Goal: Obtain resource: Download file/media

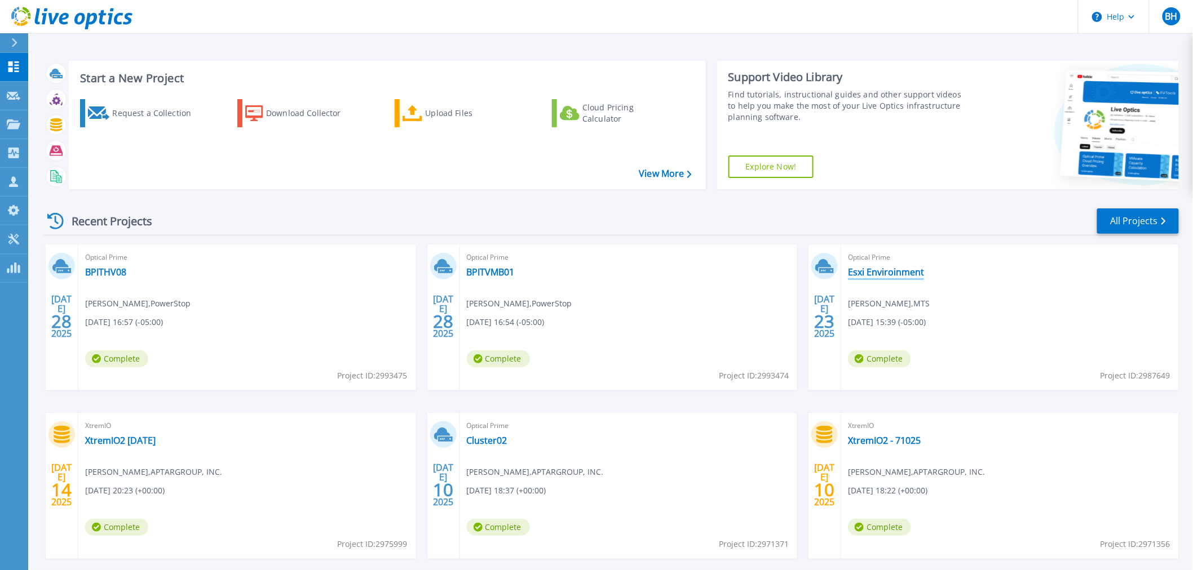
click at [868, 274] on link "Esxi Enviroinment" at bounding box center [886, 272] width 76 height 11
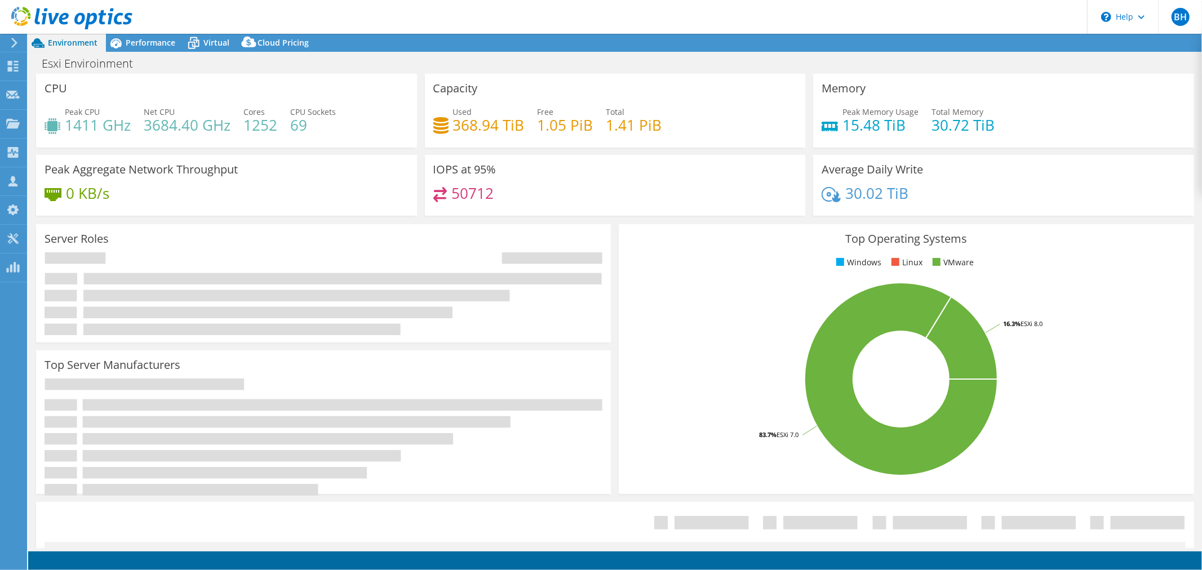
select select "USD"
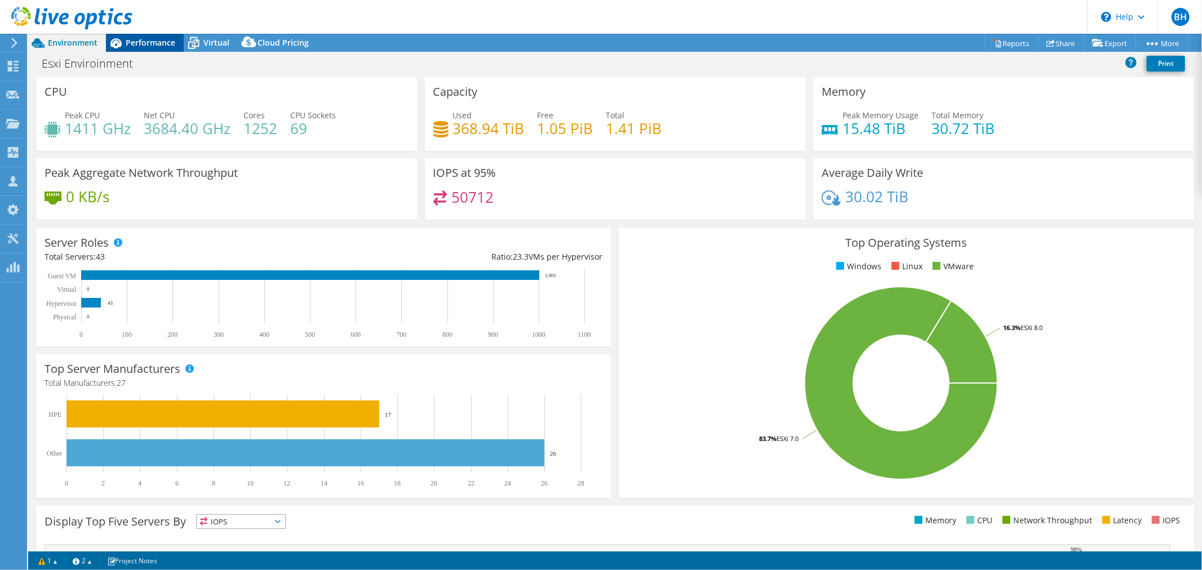
click at [153, 42] on span "Performance" at bounding box center [151, 42] width 50 height 11
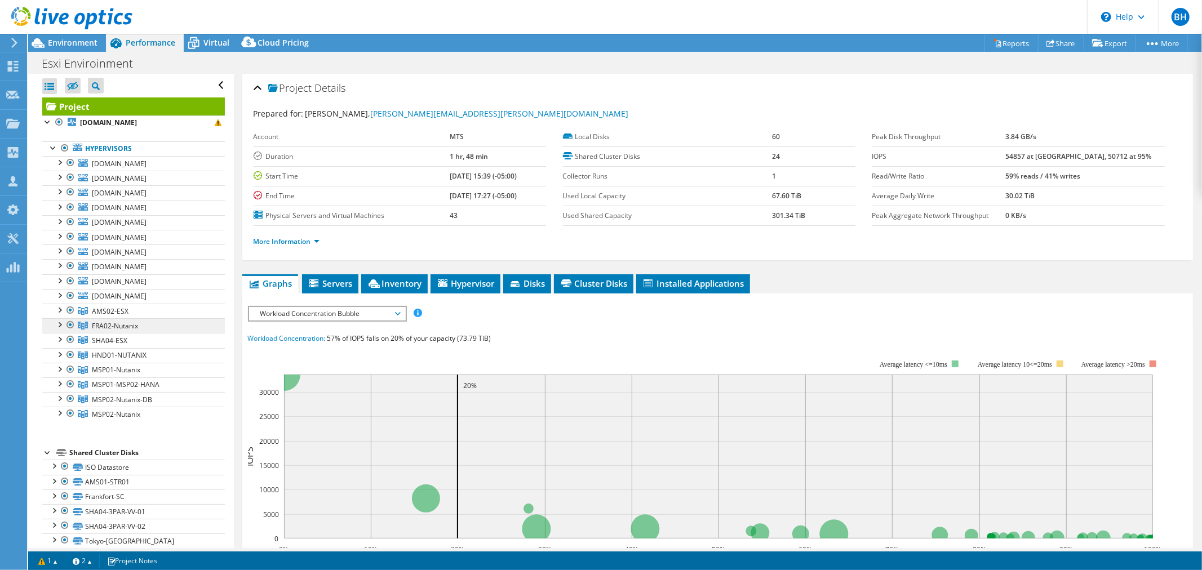
click at [167, 319] on link "FRA02-Nutanix" at bounding box center [133, 311] width 183 height 15
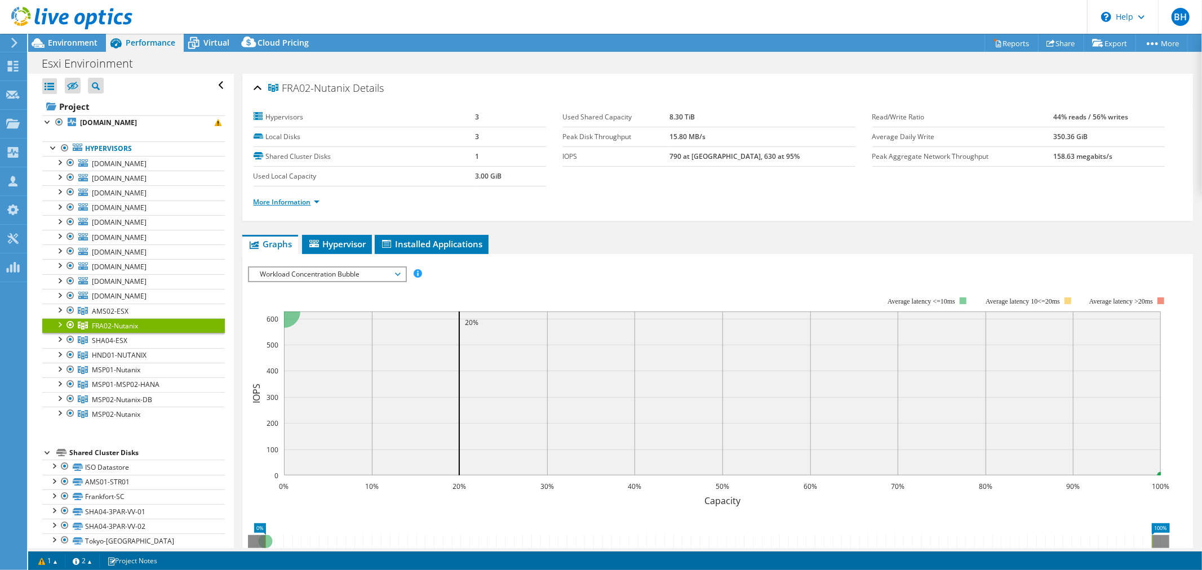
click at [289, 201] on link "More Information" at bounding box center [287, 202] width 66 height 10
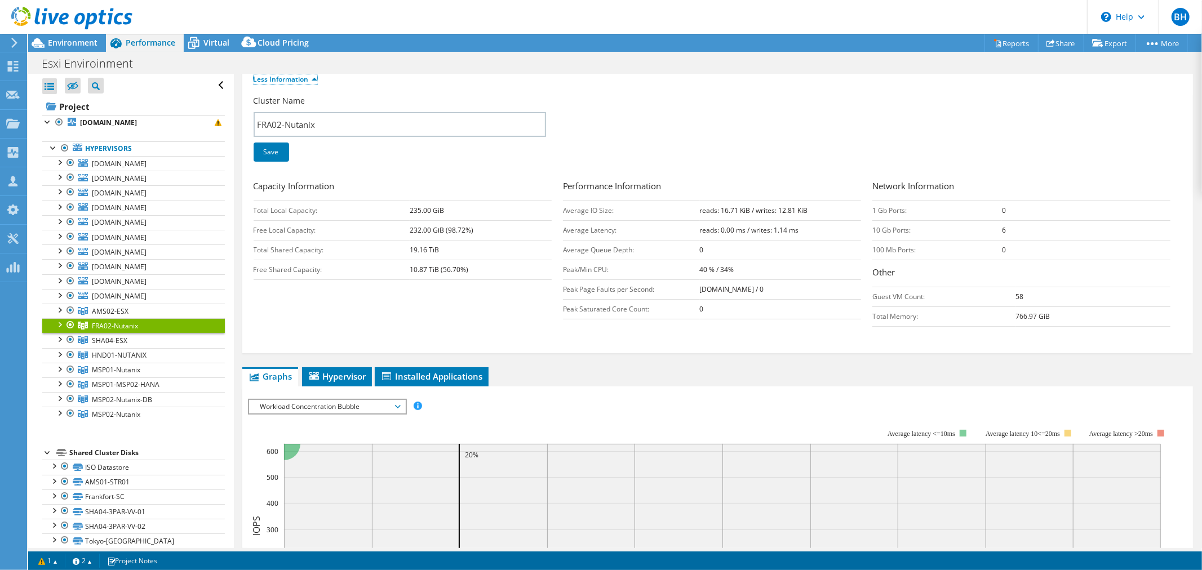
scroll to position [63, 0]
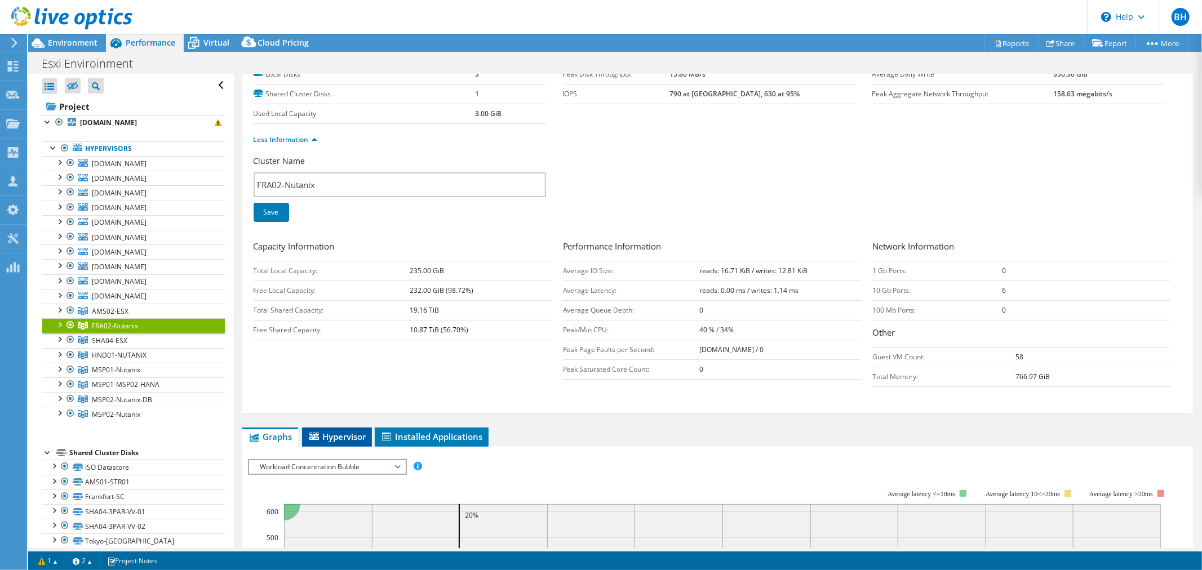
click at [350, 443] on li "Hypervisor" at bounding box center [337, 437] width 70 height 19
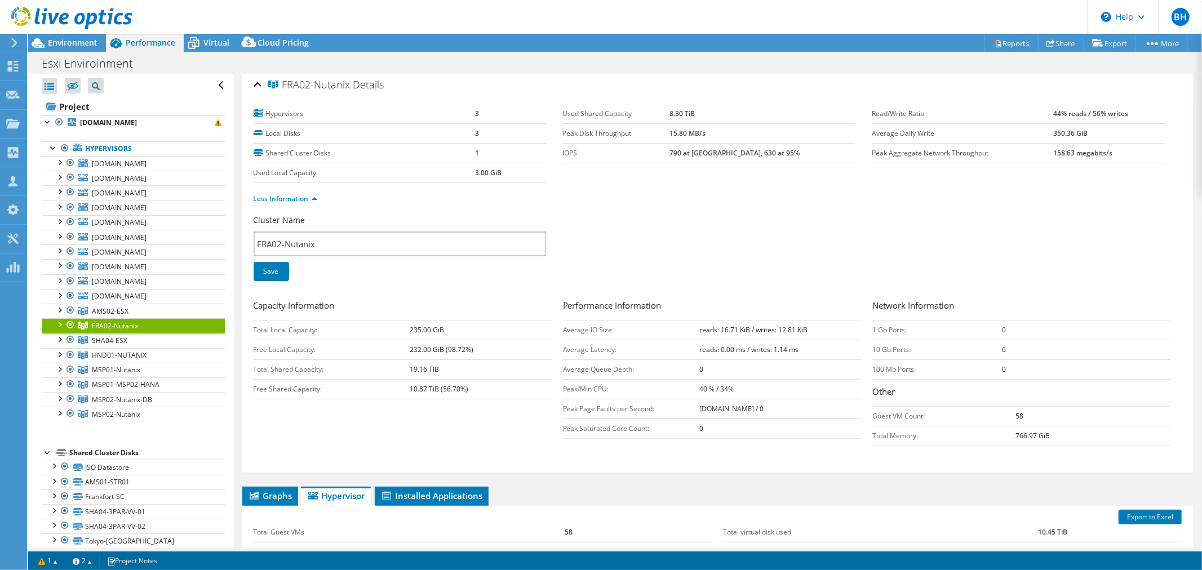
scroll to position [0, 0]
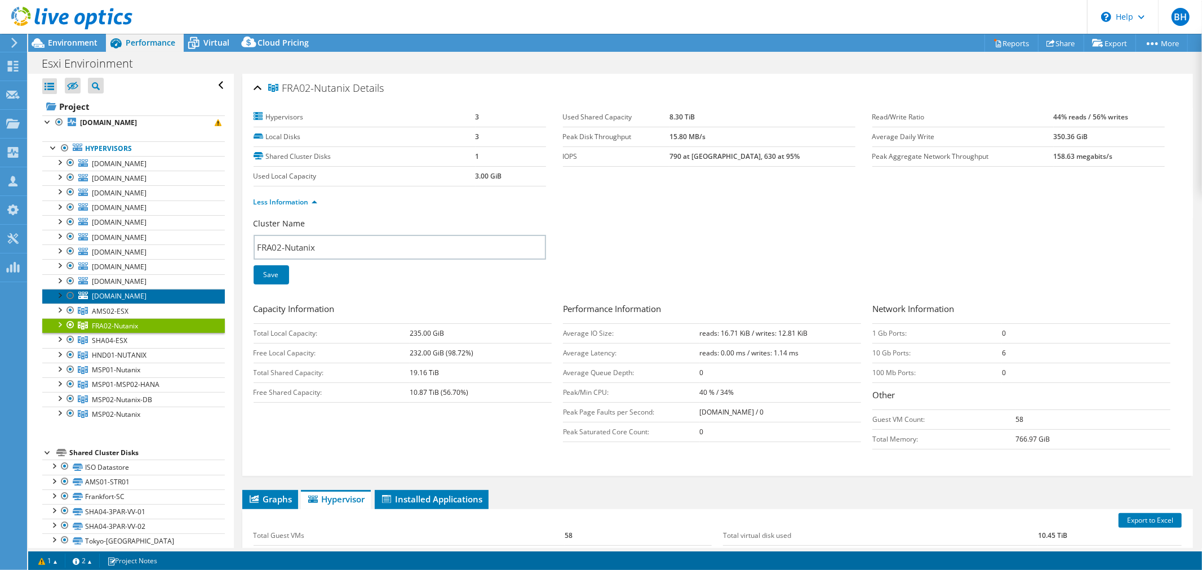
click at [141, 298] on span "nrt02-esx02.asia.mts.com" at bounding box center [119, 296] width 55 height 10
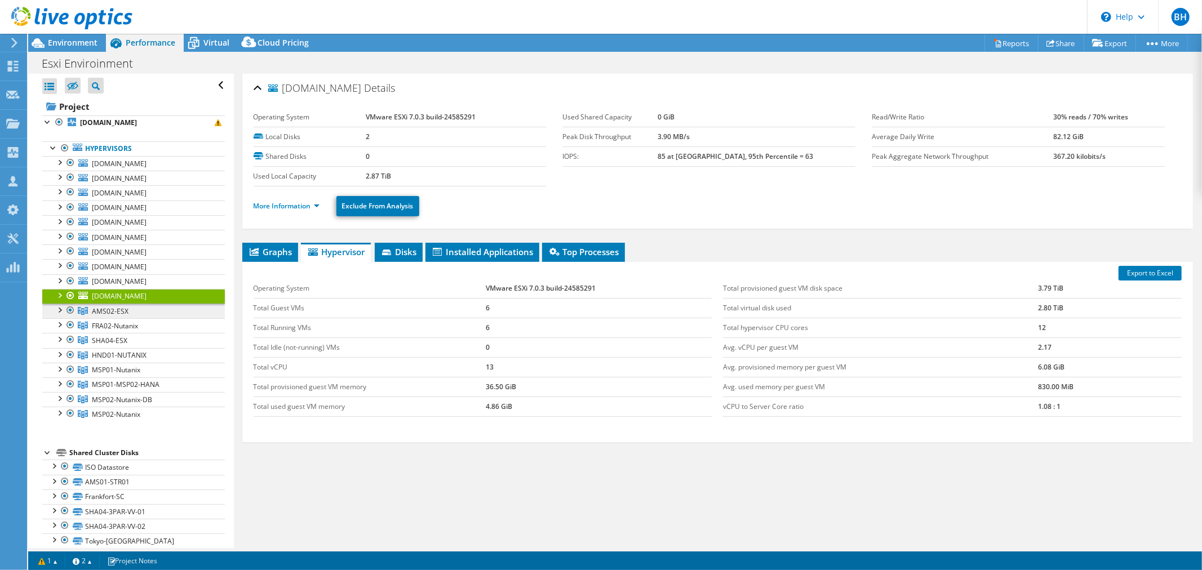
click at [104, 312] on span "AMS02-ESX" at bounding box center [110, 312] width 37 height 10
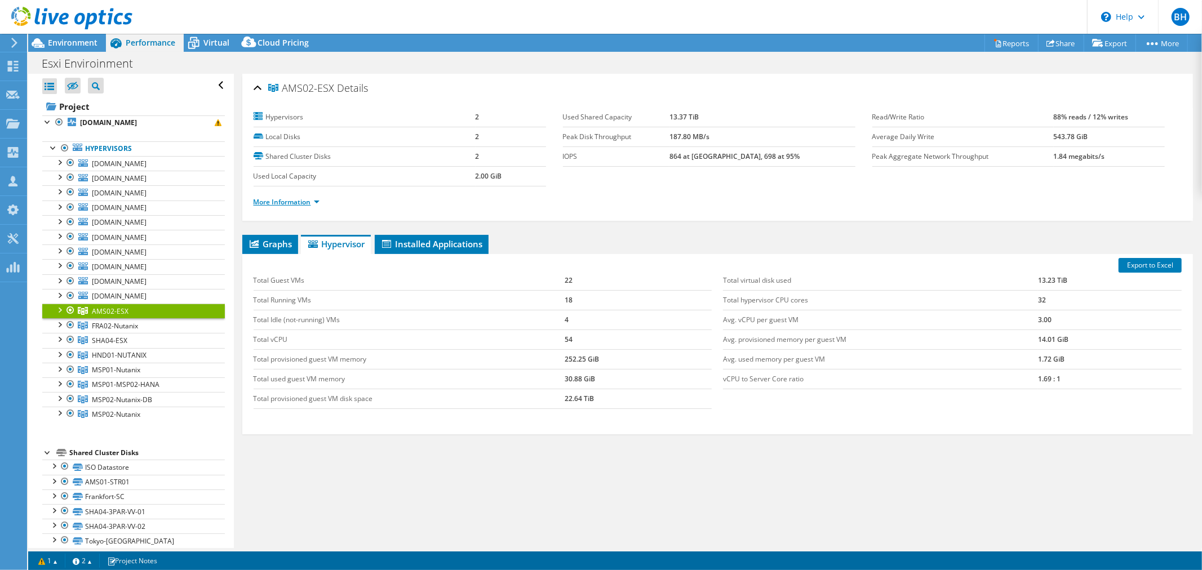
click at [290, 205] on link "More Information" at bounding box center [287, 202] width 66 height 10
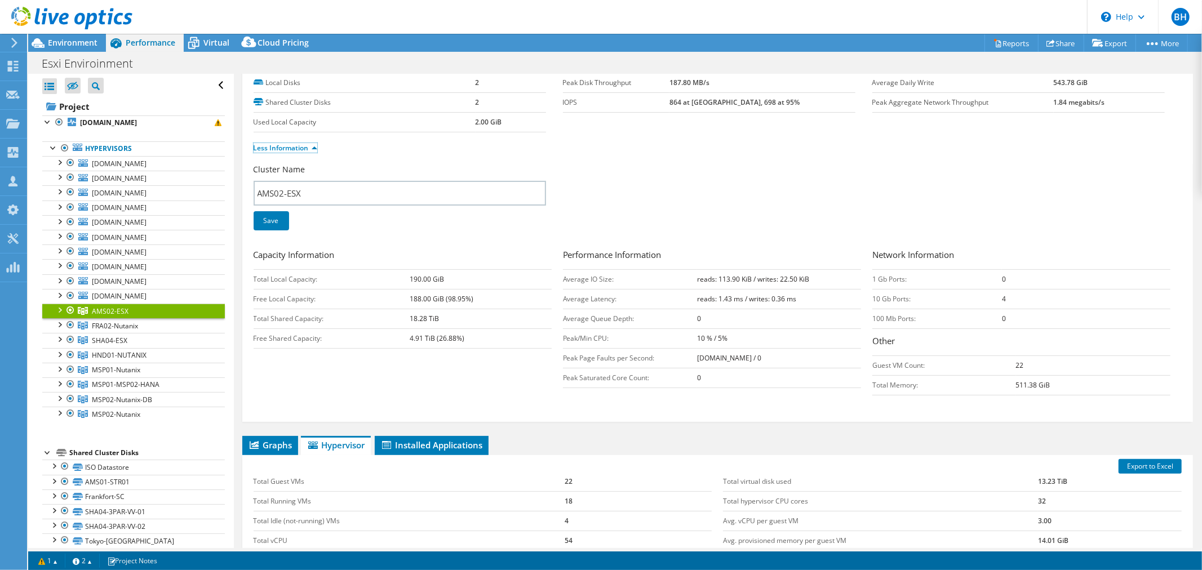
scroll to position [125, 0]
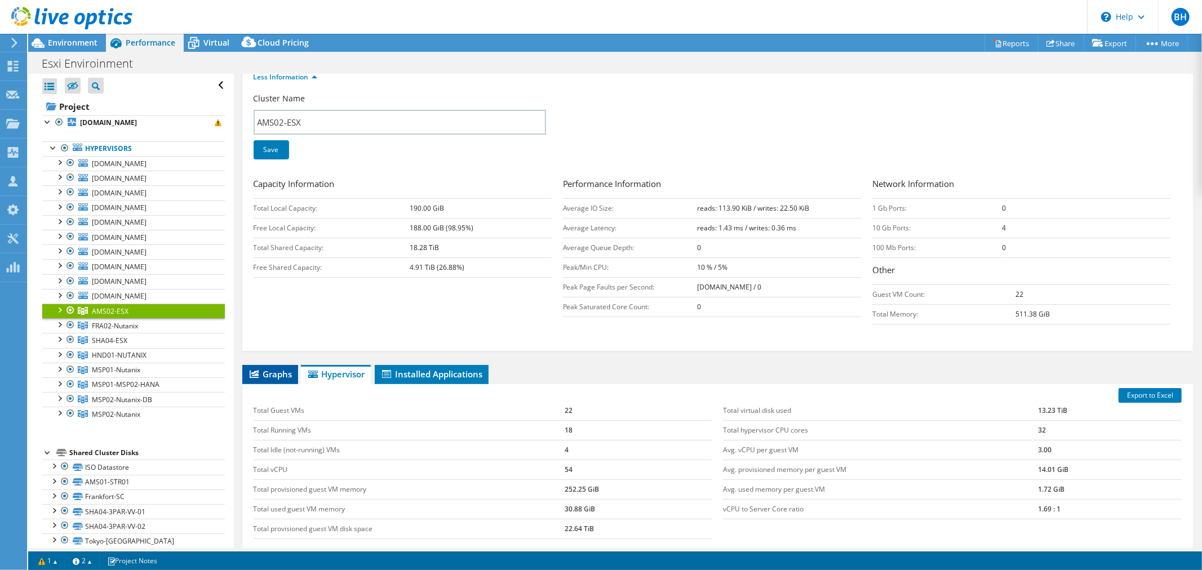
click at [267, 370] on span "Graphs" at bounding box center [270, 374] width 45 height 11
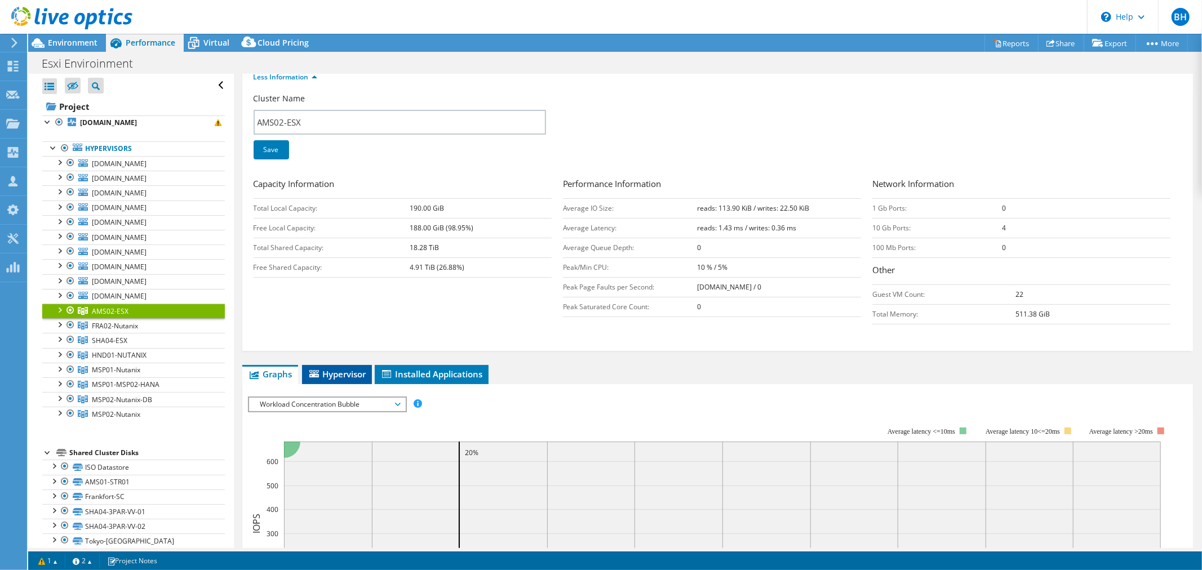
click at [327, 378] on span "Hypervisor" at bounding box center [337, 374] width 59 height 11
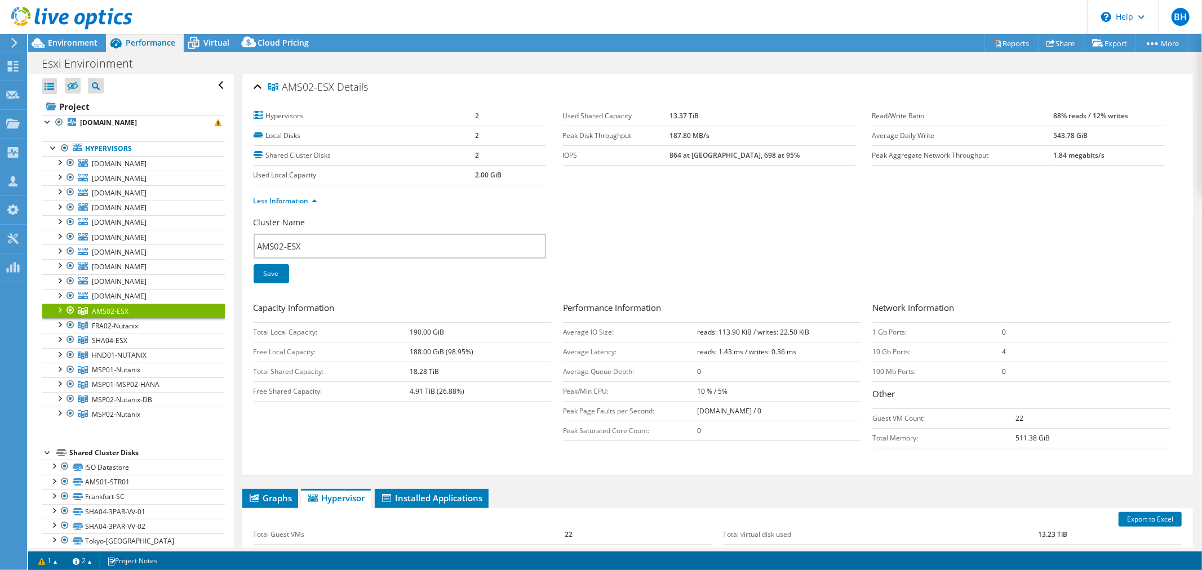
scroll to position [0, 0]
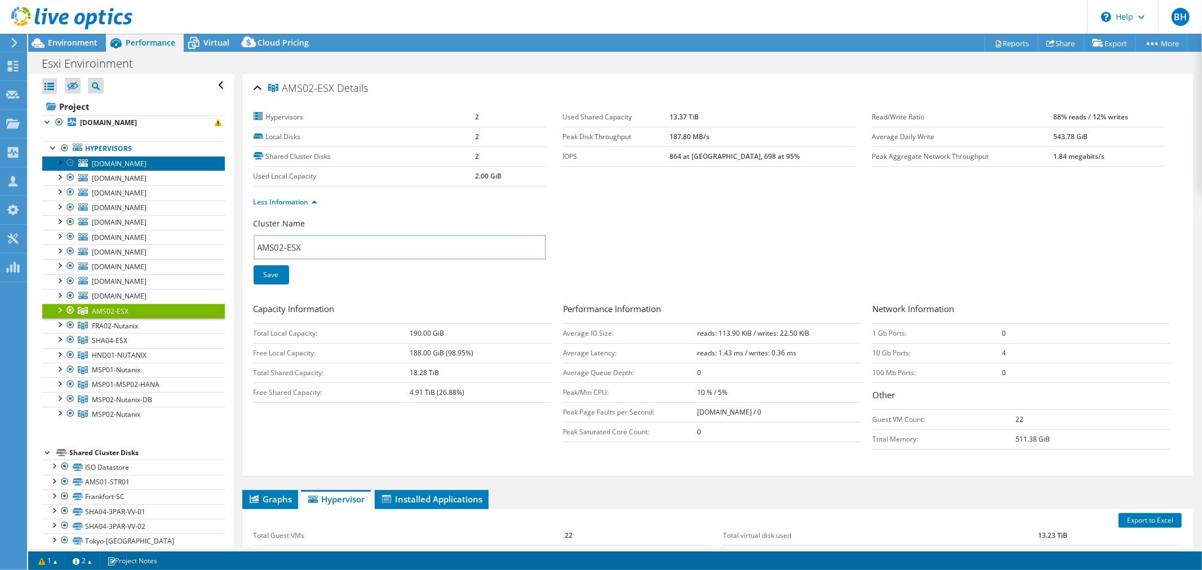
click at [136, 169] on link "ber01-esx03.eu.mts.com" at bounding box center [133, 163] width 183 height 15
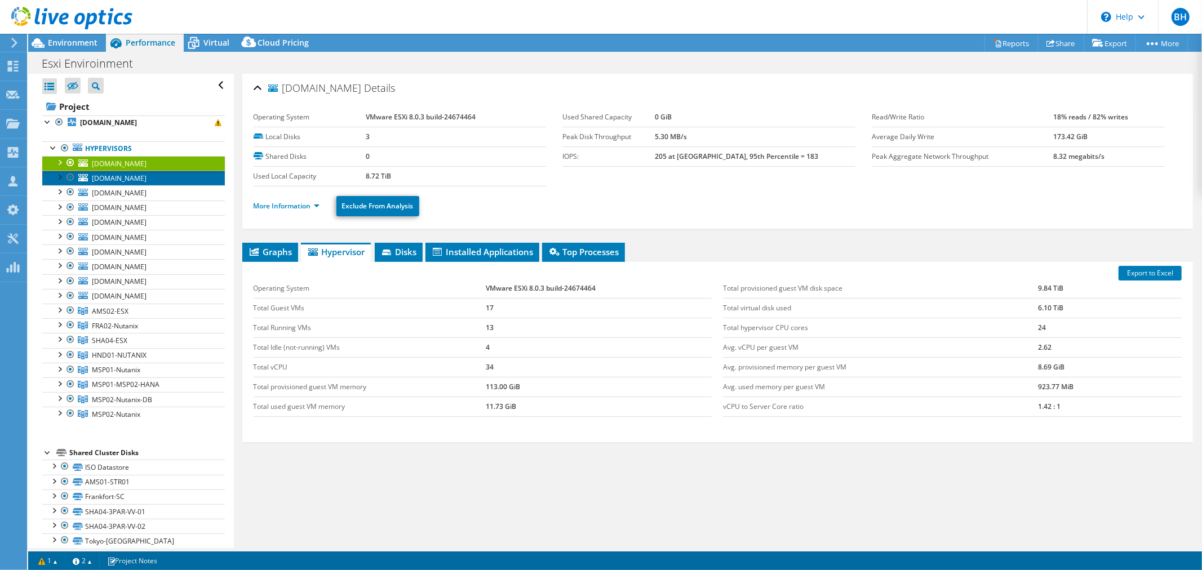
click at [156, 183] on link "trn01-esx01.eu.mts.com" at bounding box center [133, 178] width 183 height 15
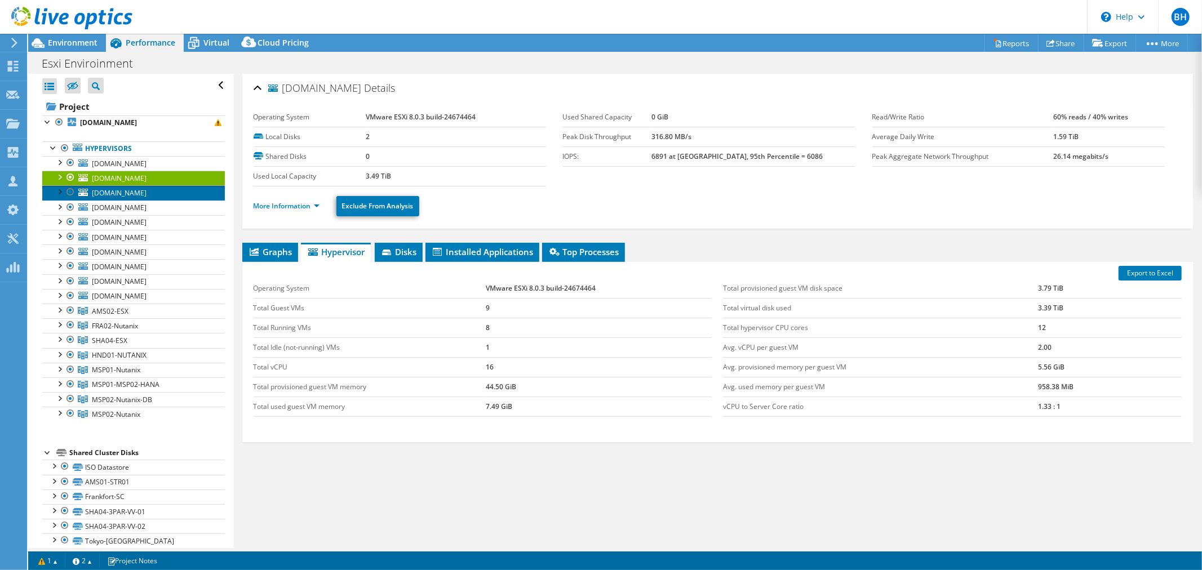
click at [147, 196] on span "ory01-esx03.eu.mts.com" at bounding box center [119, 193] width 55 height 10
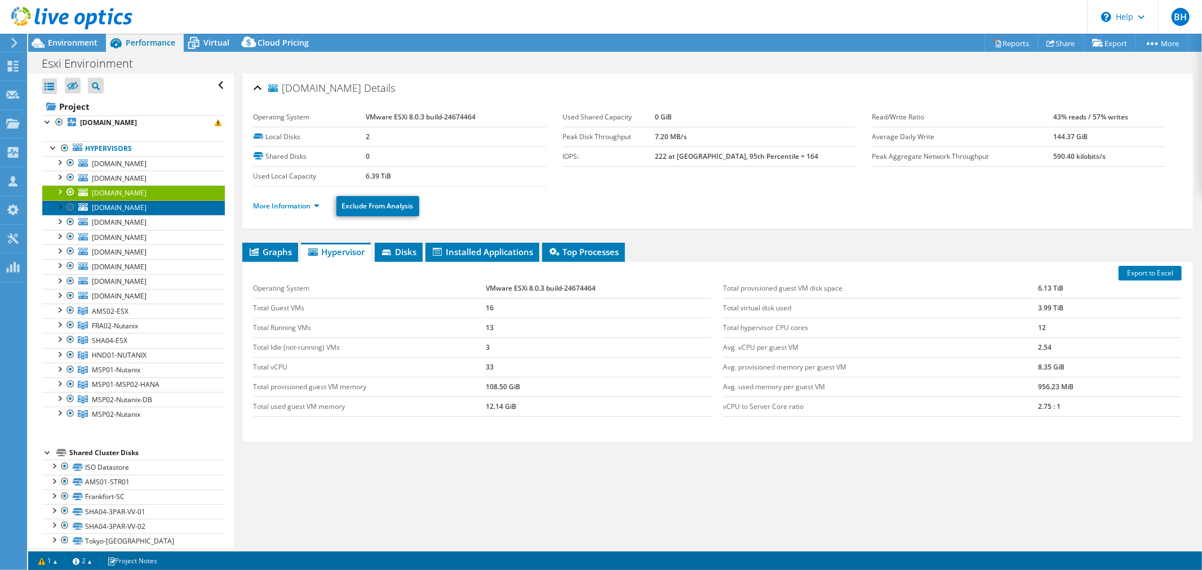
click at [147, 209] on span "got01-esx01.eu.mts.com" at bounding box center [119, 208] width 55 height 10
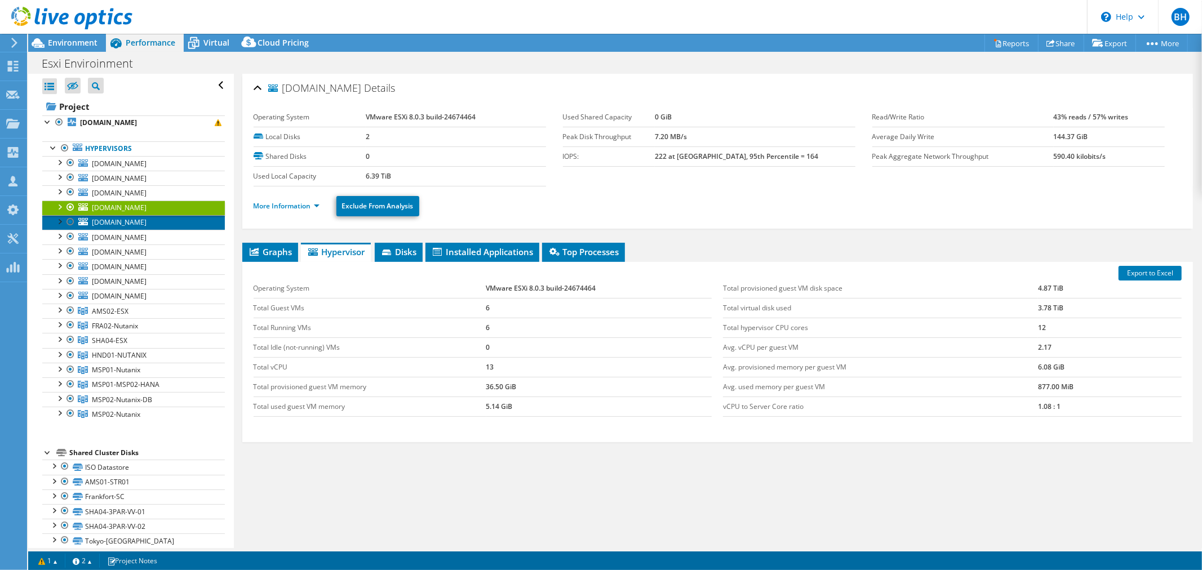
click at [147, 221] on span "szx02-esx03.asia.mts.com" at bounding box center [119, 223] width 55 height 10
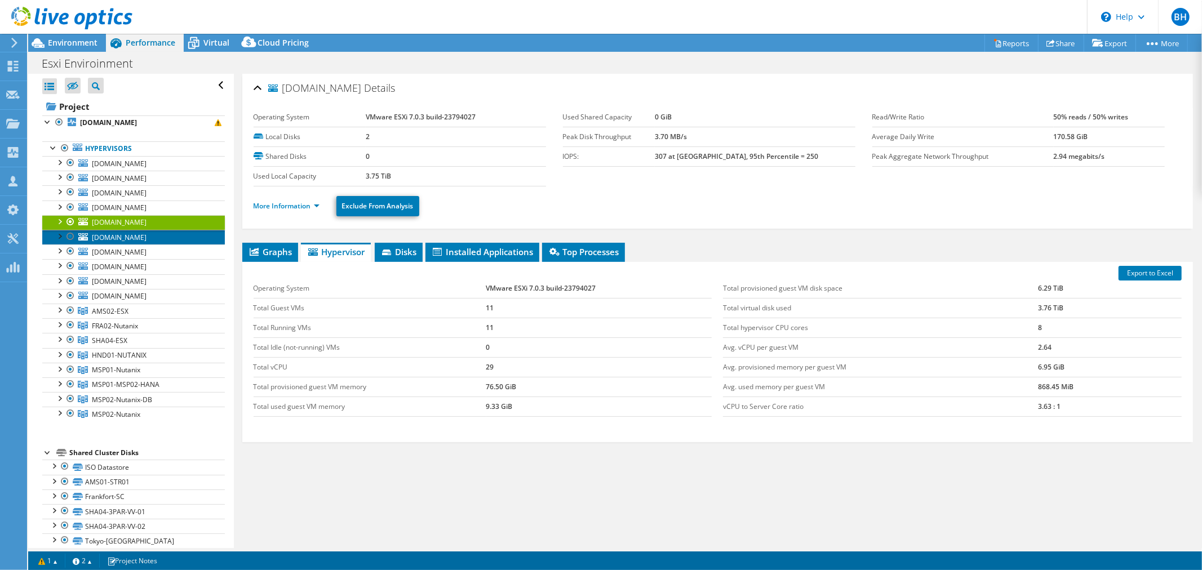
click at [147, 237] on span "pek01-esx01.asia.mts.com" at bounding box center [119, 238] width 55 height 10
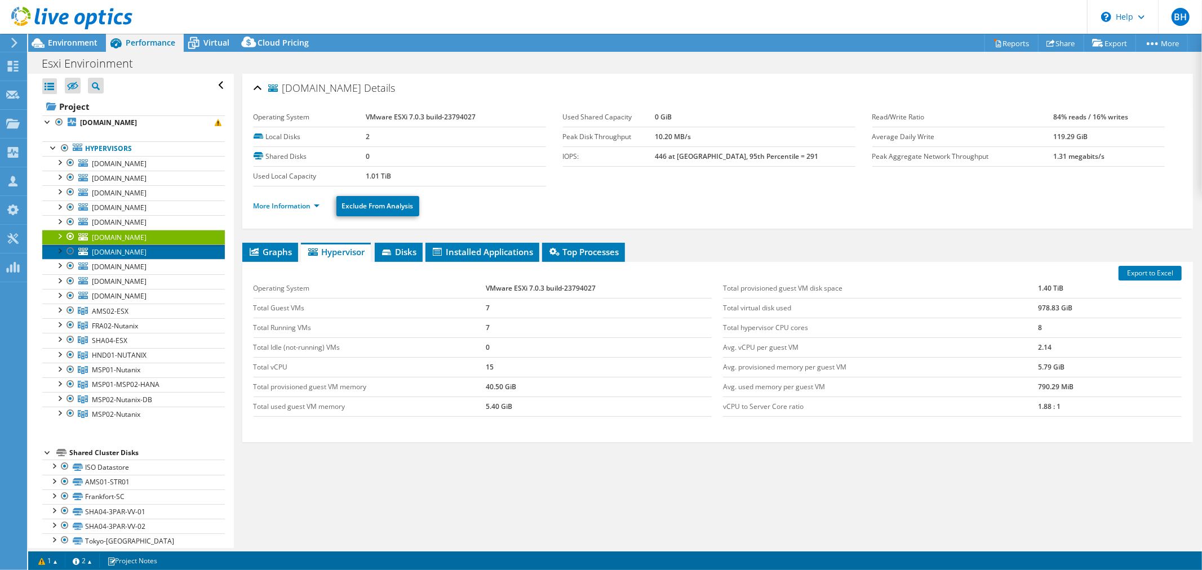
click at [157, 258] on link "sha05-esx02.asia.mts.com" at bounding box center [133, 252] width 183 height 15
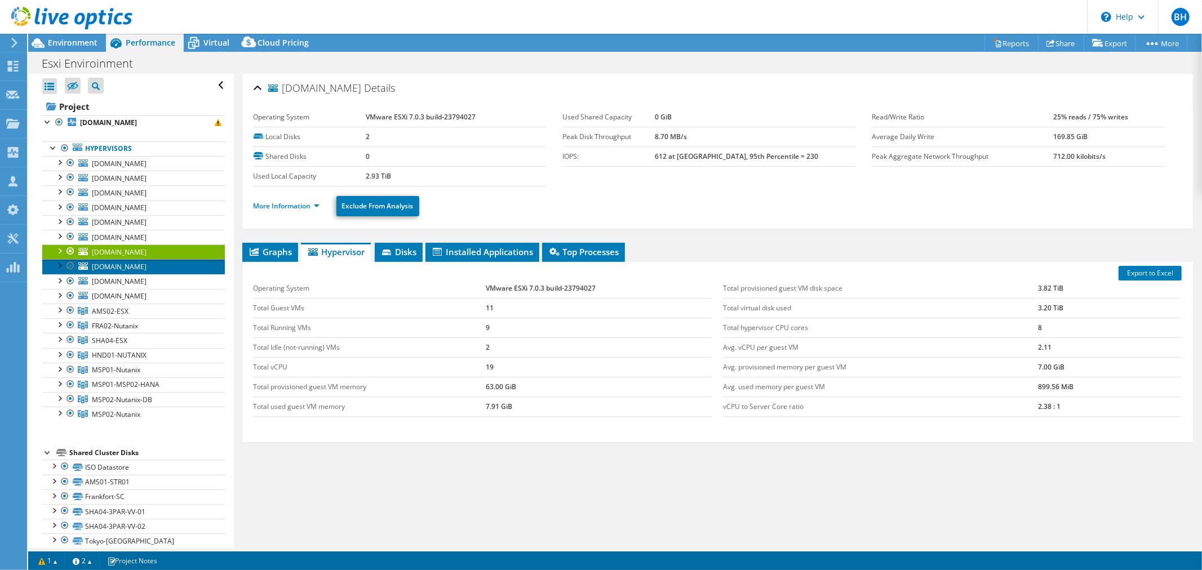
click at [147, 266] on span "gmp01-esx02.asia.mts.com" at bounding box center [119, 267] width 55 height 10
click at [284, 206] on link "More Information" at bounding box center [287, 206] width 66 height 10
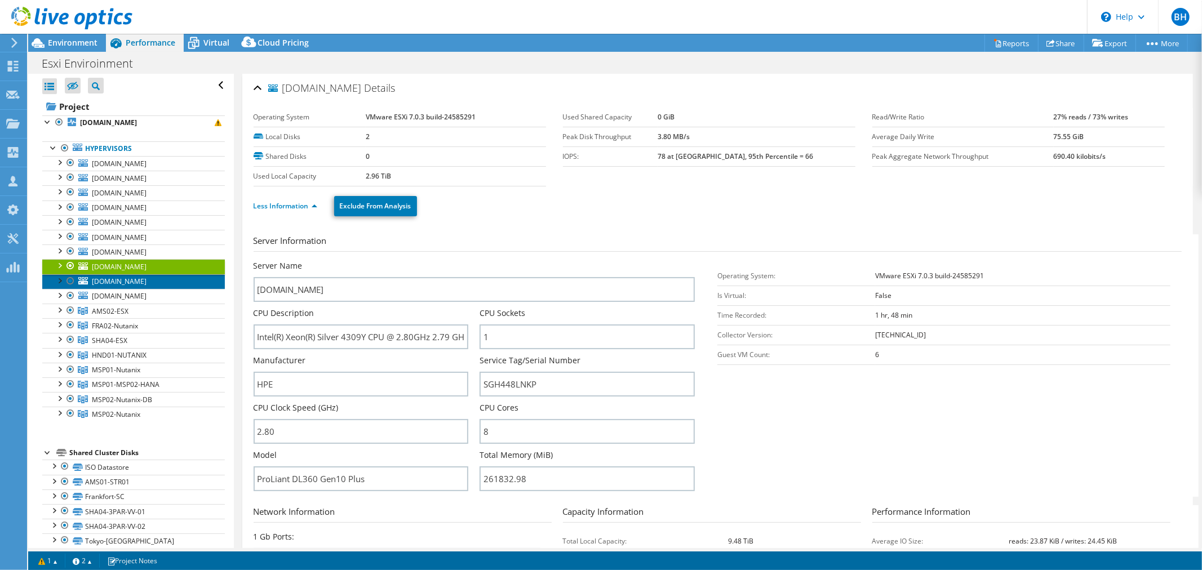
click at [179, 282] on link "nkm01-esx01.asia.mts.com" at bounding box center [133, 282] width 183 height 15
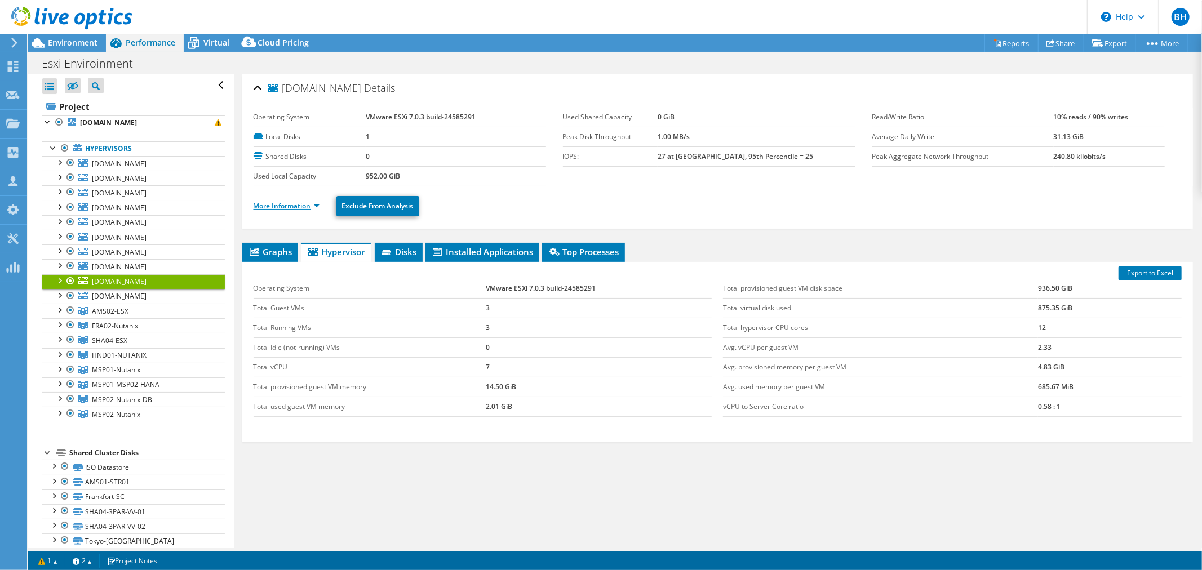
click at [269, 207] on link "More Information" at bounding box center [287, 206] width 66 height 10
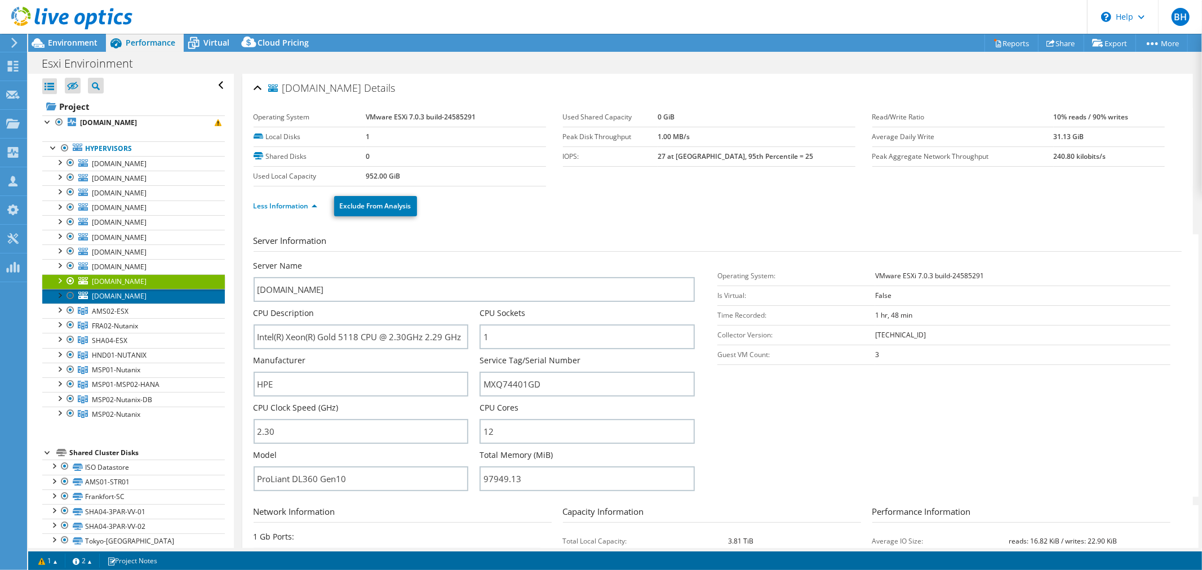
click at [147, 296] on span "nrt02-esx02.asia.mts.com" at bounding box center [119, 296] width 55 height 10
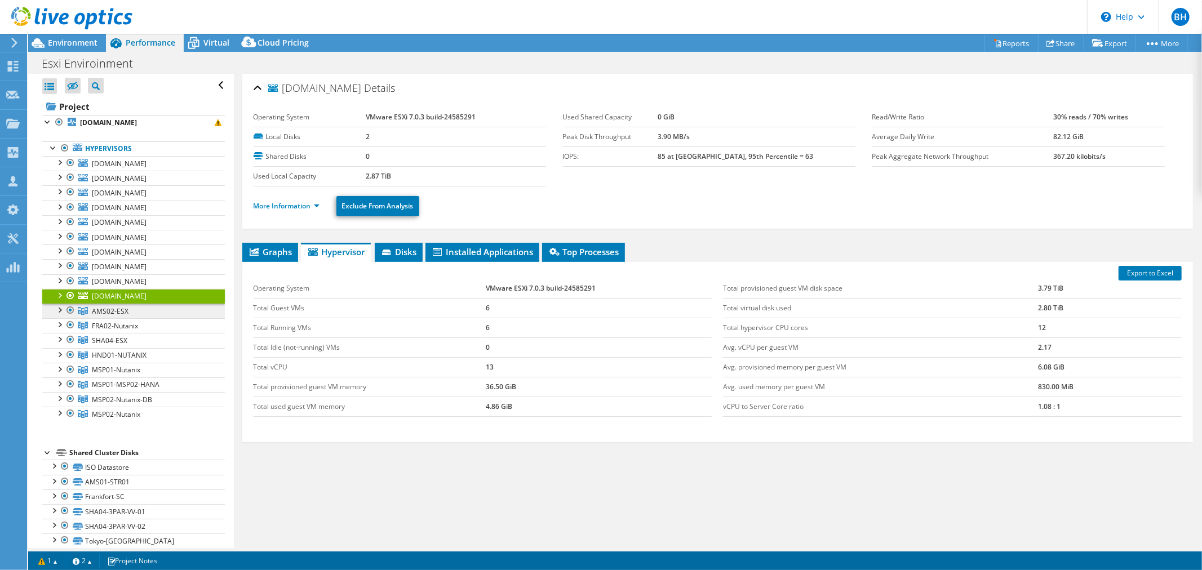
click at [121, 309] on span "AMS02-ESX" at bounding box center [110, 312] width 37 height 10
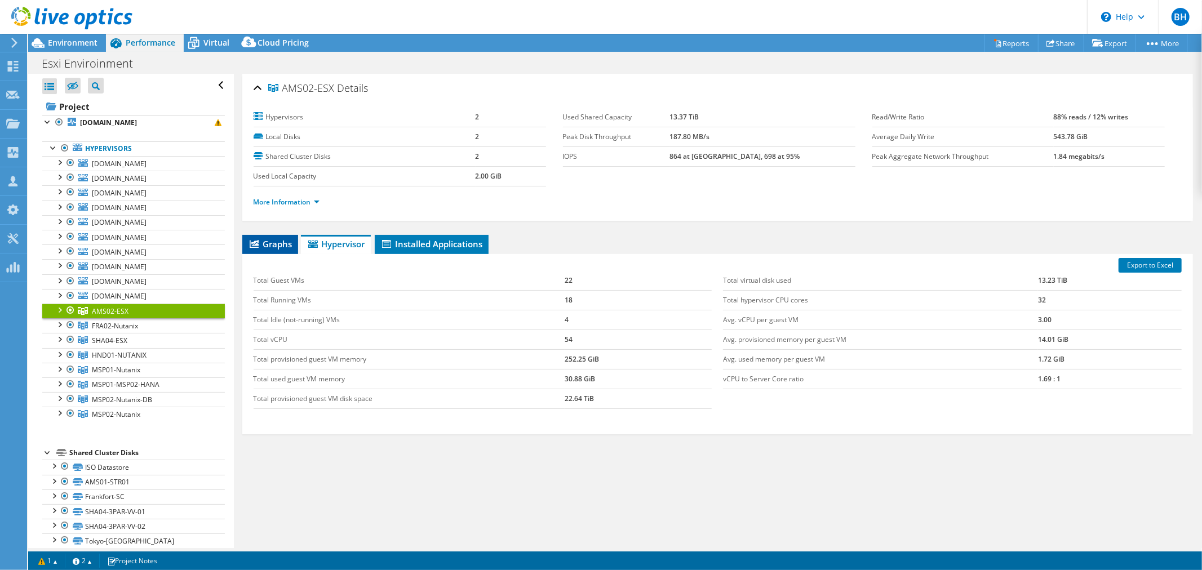
click at [275, 246] on span "Graphs" at bounding box center [270, 243] width 45 height 11
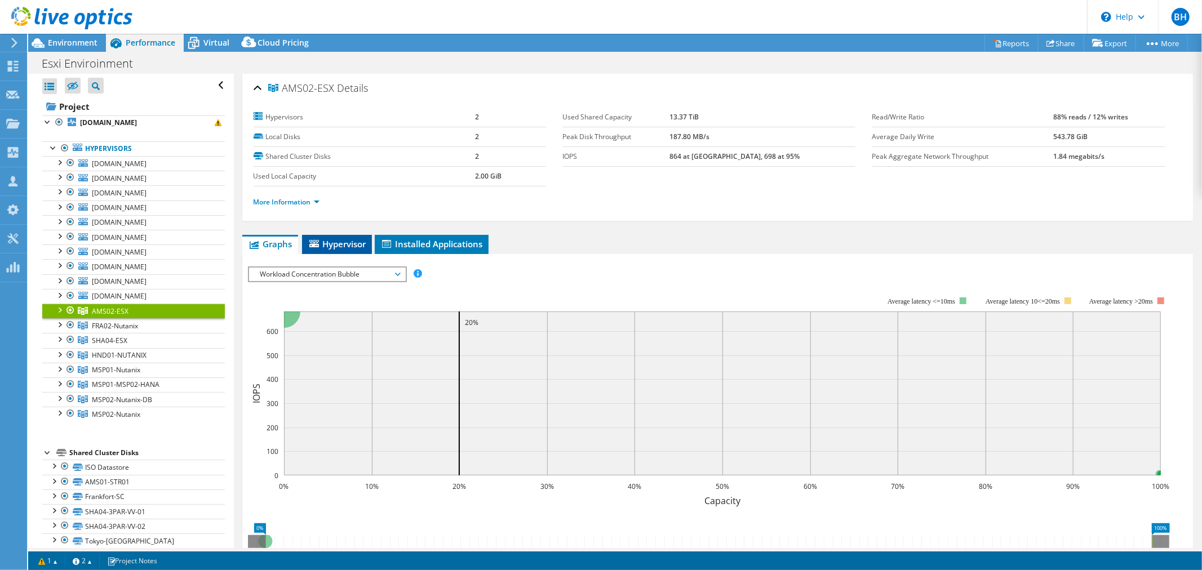
click at [326, 246] on span "Hypervisor" at bounding box center [337, 243] width 59 height 11
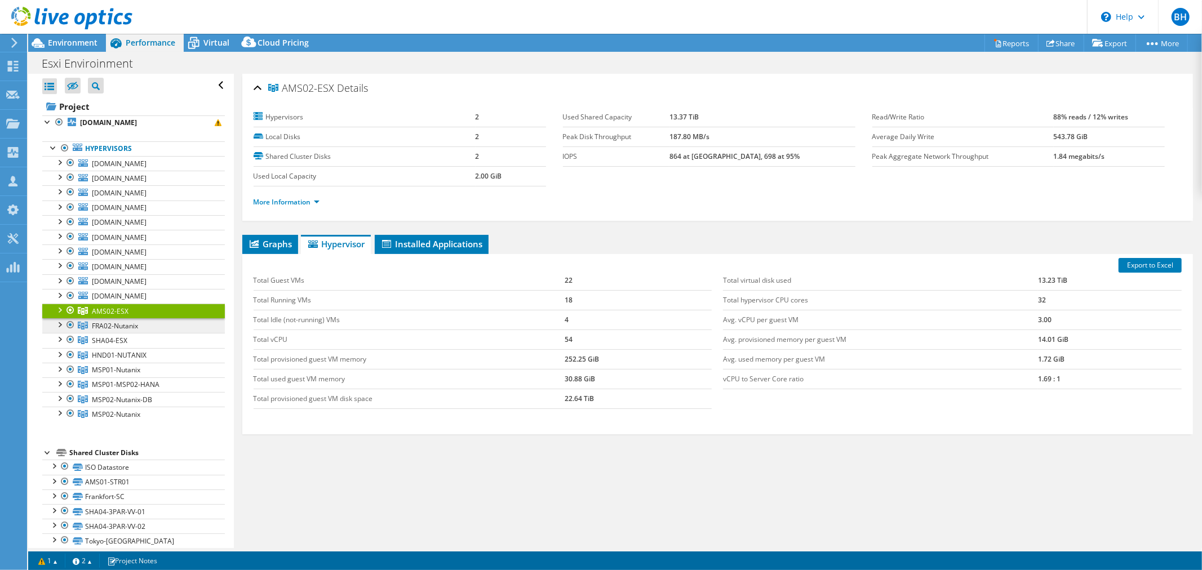
click at [129, 316] on span "FRA02-Nutanix" at bounding box center [110, 312] width 37 height 10
click at [122, 316] on span "SHA04-ESX" at bounding box center [110, 312] width 37 height 10
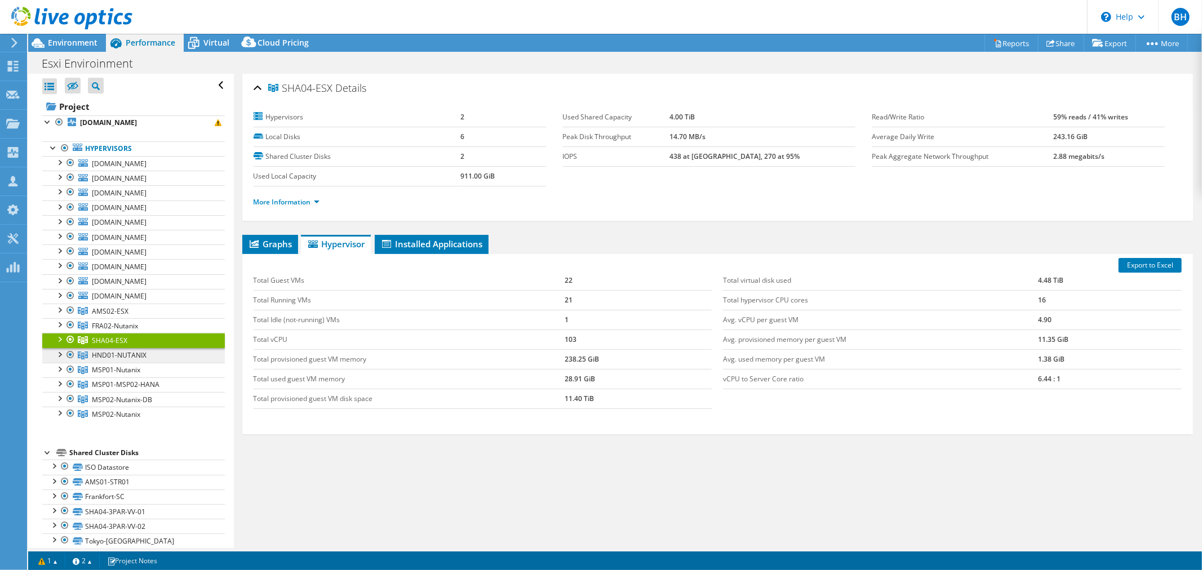
click at [114, 316] on span "HND01-NUTANIX" at bounding box center [110, 312] width 37 height 10
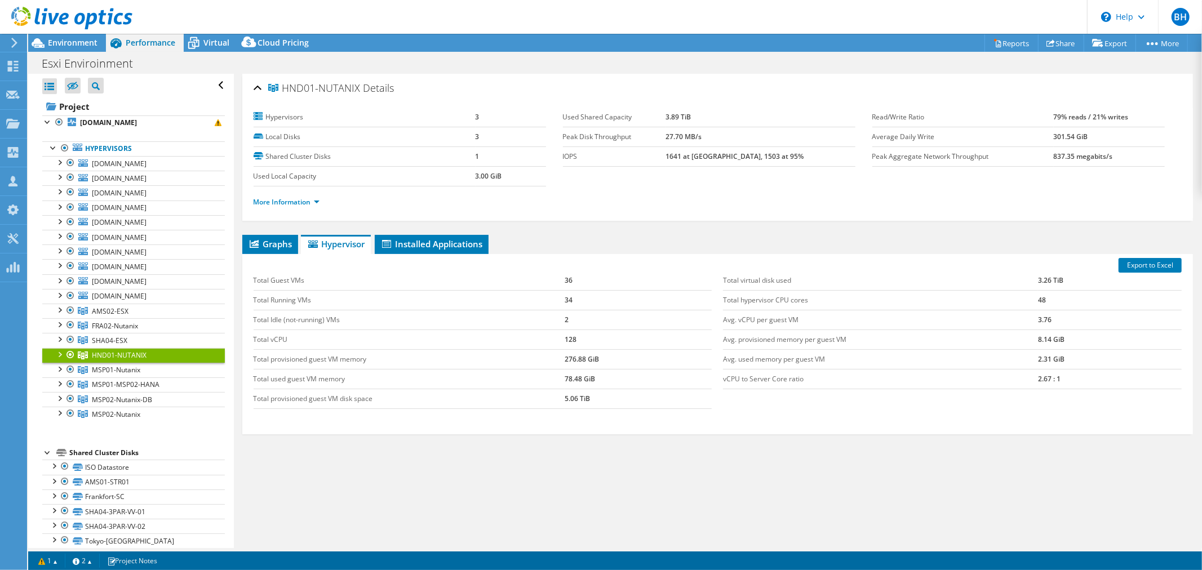
click at [275, 206] on li "More Information" at bounding box center [290, 202] width 73 height 12
click at [278, 201] on link "More Information" at bounding box center [287, 202] width 66 height 10
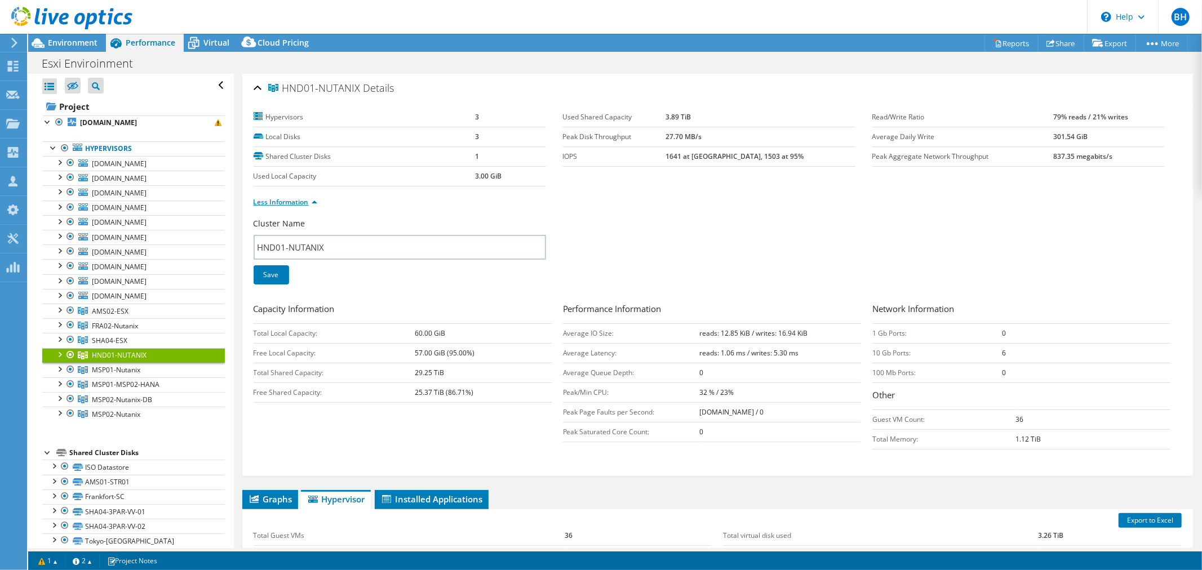
click at [278, 201] on link "Less Information" at bounding box center [286, 202] width 64 height 10
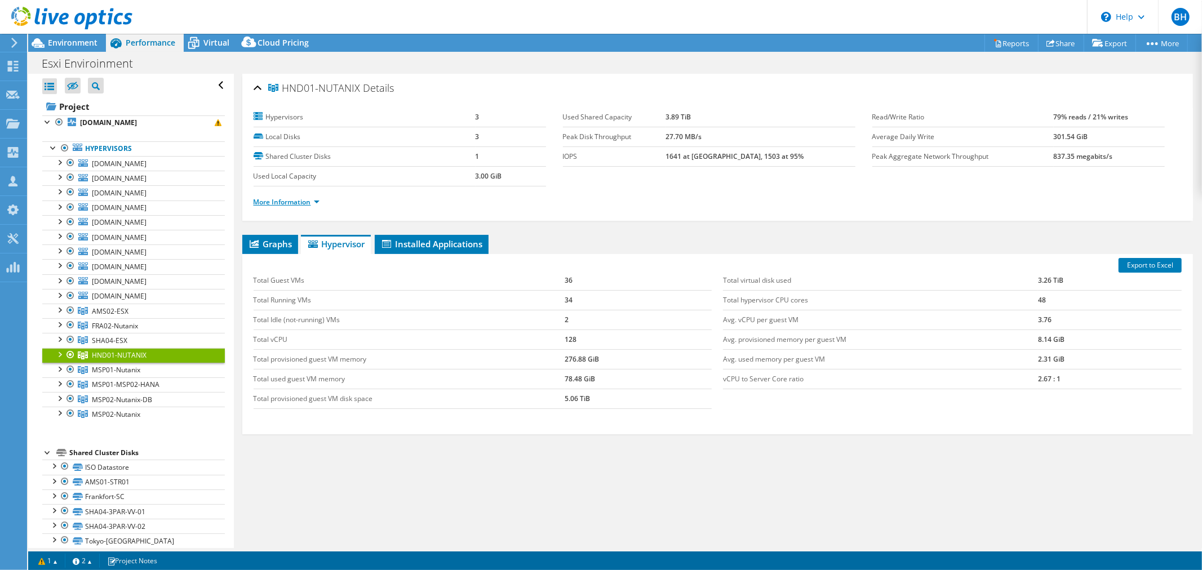
click at [294, 204] on link "More Information" at bounding box center [287, 202] width 66 height 10
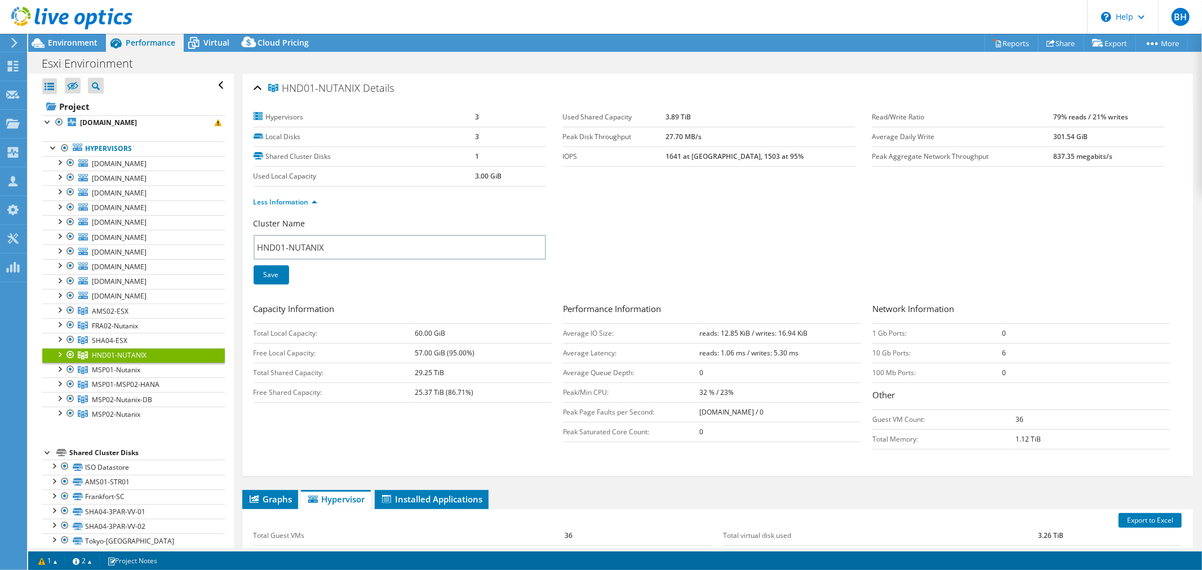
click at [61, 350] on div at bounding box center [59, 353] width 11 height 11
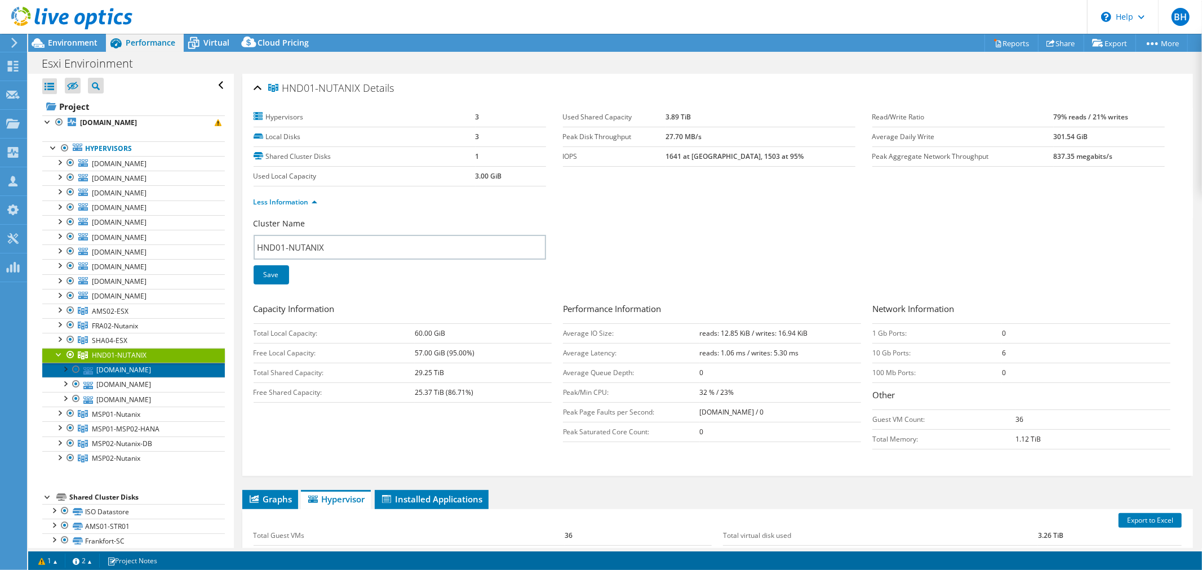
click at [170, 374] on link "hnd01-nutanix01.asia.mts.com" at bounding box center [133, 370] width 183 height 15
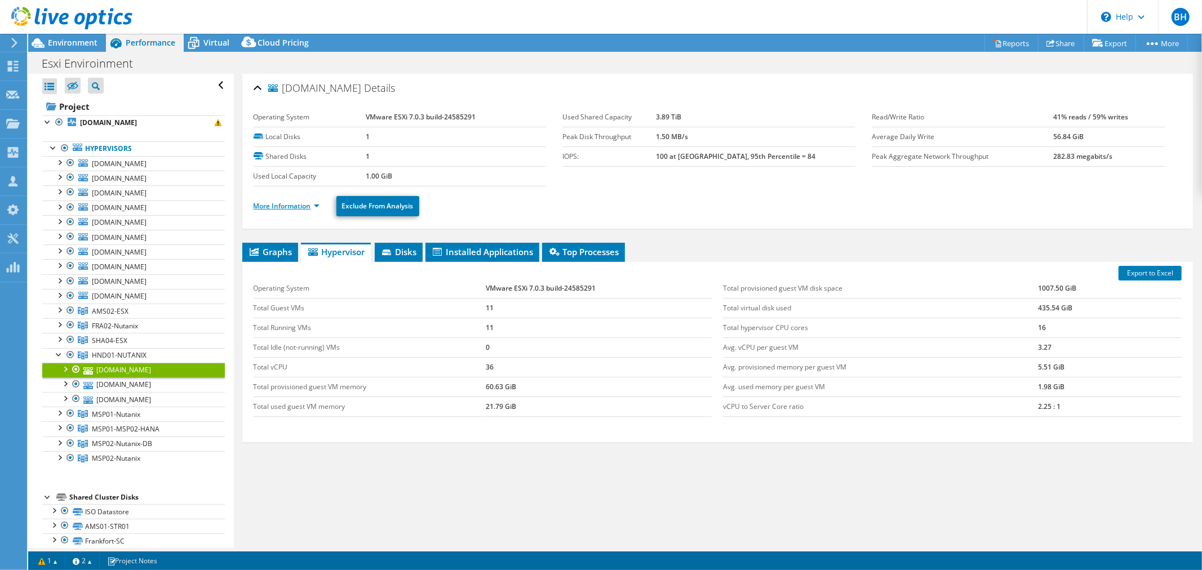
click at [289, 206] on link "More Information" at bounding box center [287, 206] width 66 height 10
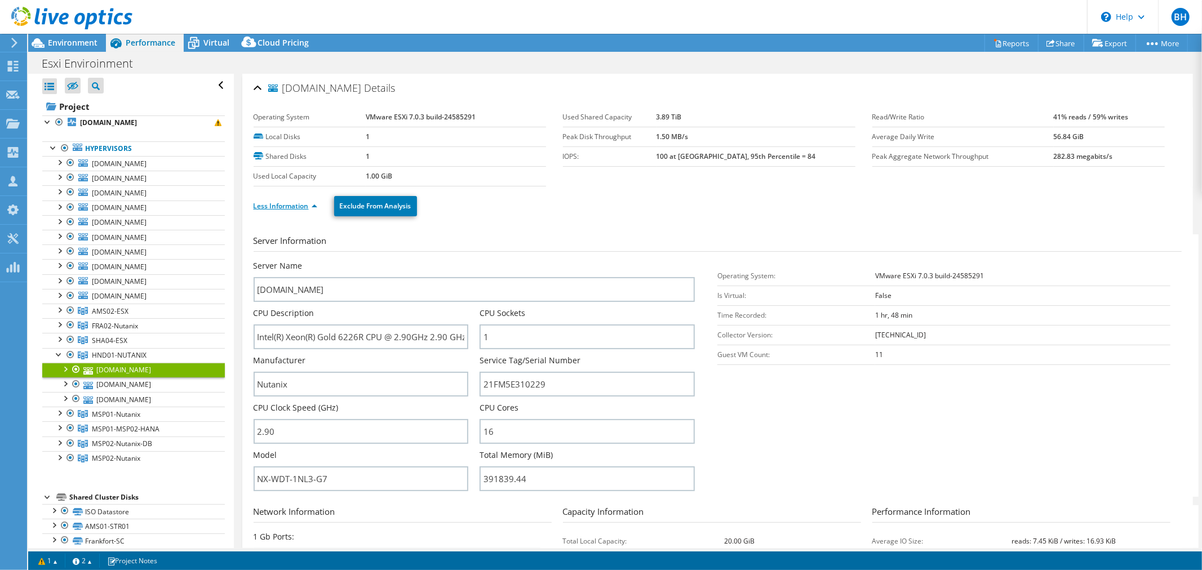
click at [288, 207] on link "Less Information" at bounding box center [286, 206] width 64 height 10
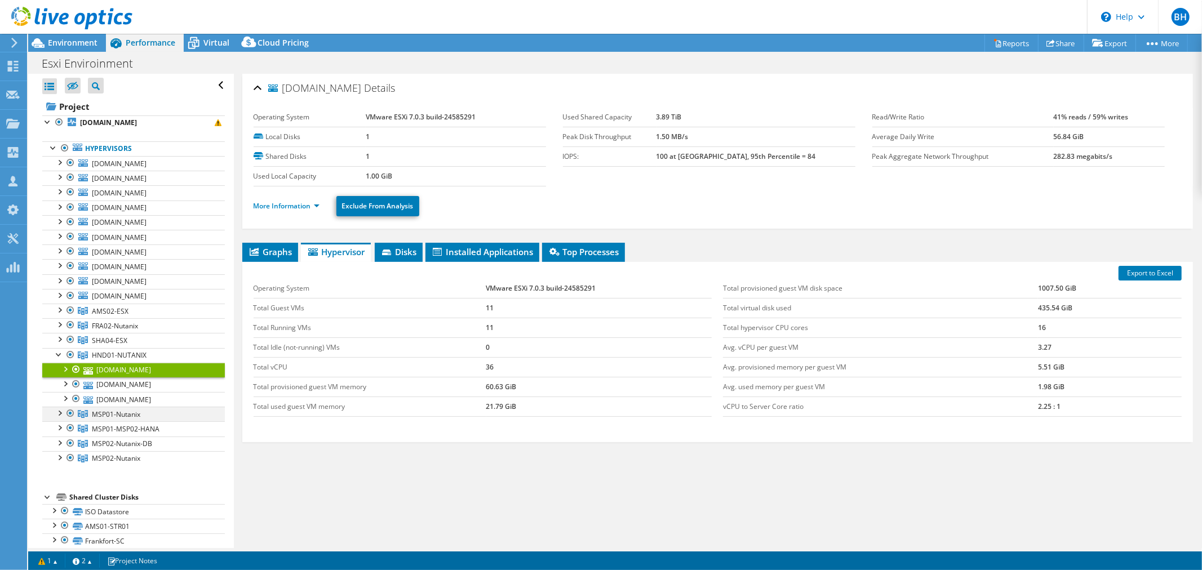
click at [60, 413] on div at bounding box center [59, 412] width 11 height 11
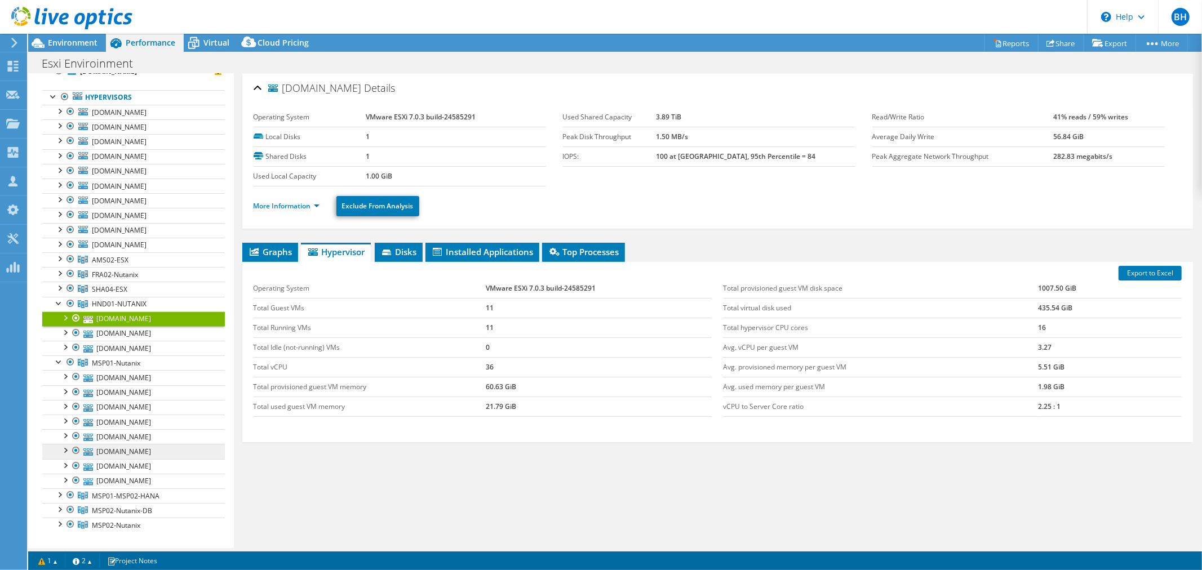
scroll to position [63, 0]
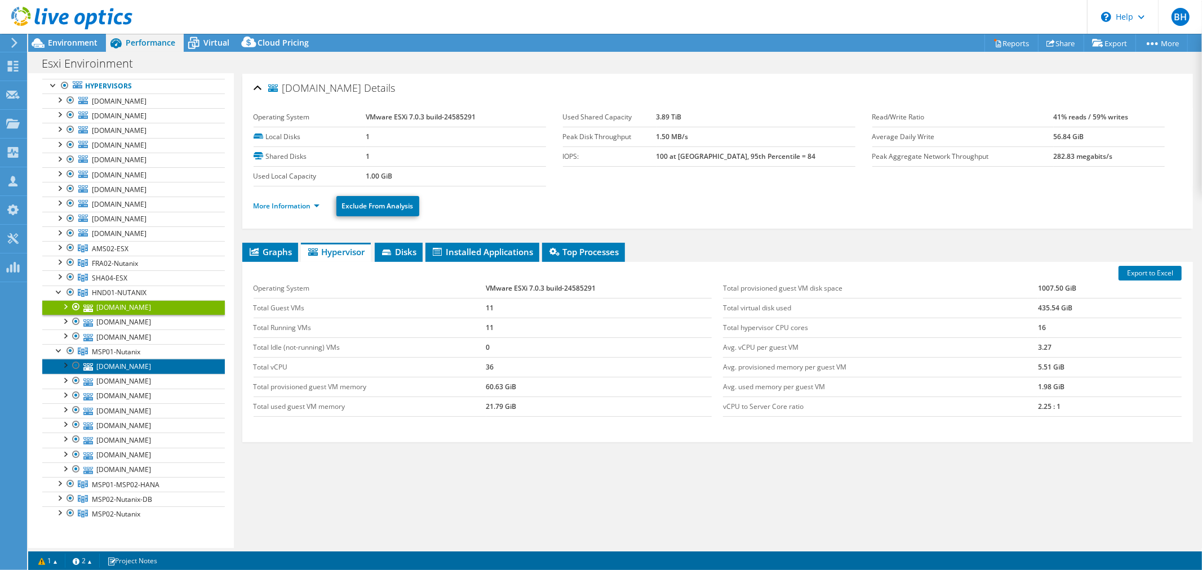
click at [147, 365] on link "msp01-nutanix15.go.mts.com" at bounding box center [133, 366] width 183 height 15
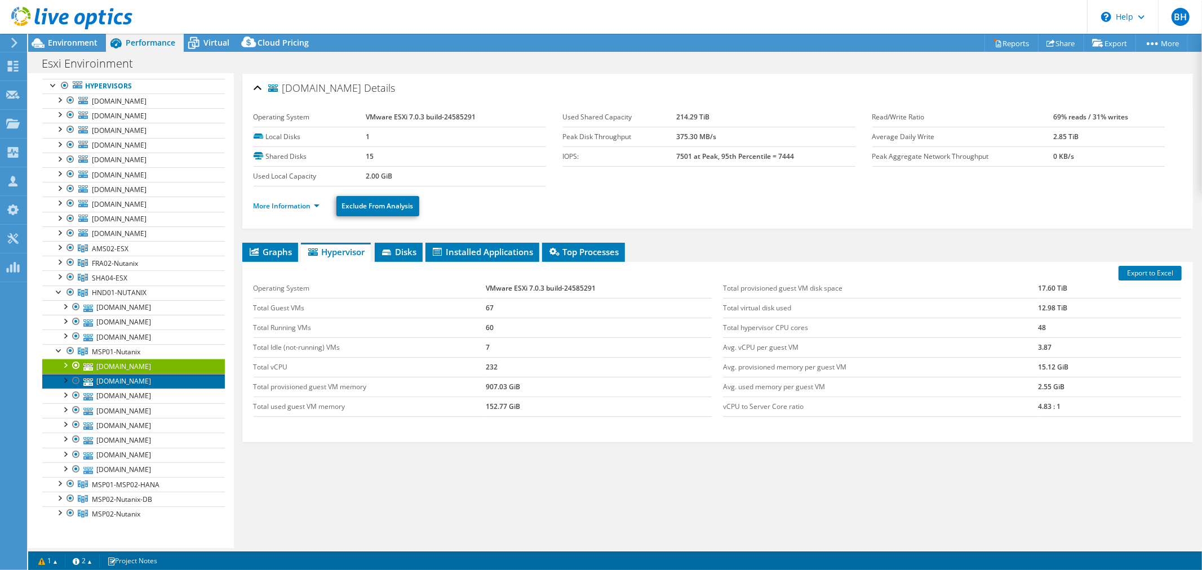
click at [156, 382] on link "msp01-nutanix13.go.mts.com" at bounding box center [133, 381] width 183 height 15
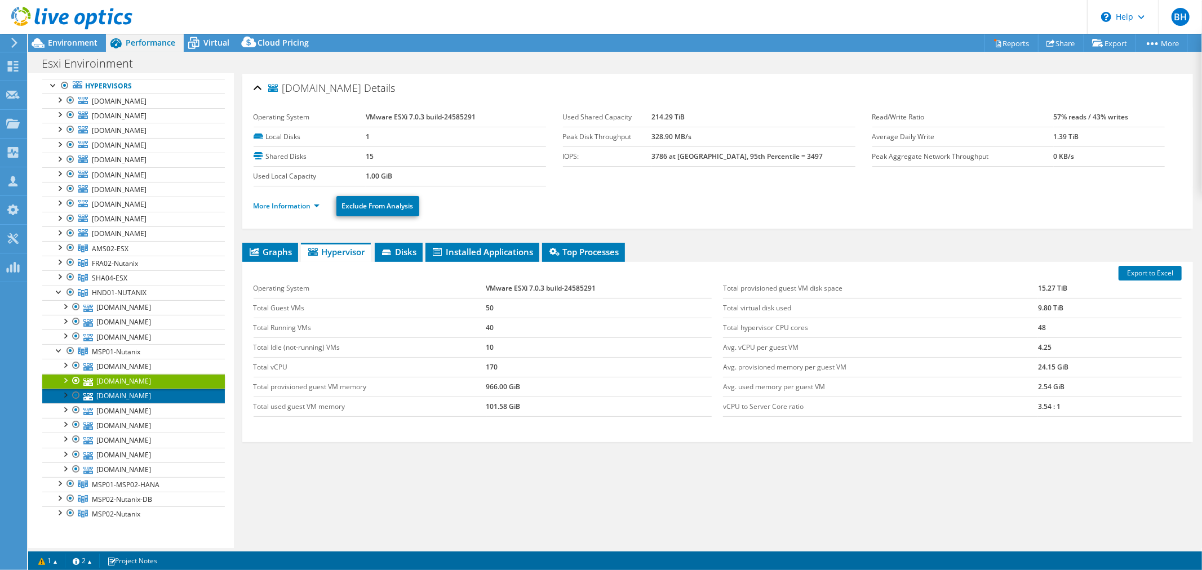
click at [156, 398] on link "msp01-nutanix12.go.mts.com" at bounding box center [133, 396] width 183 height 15
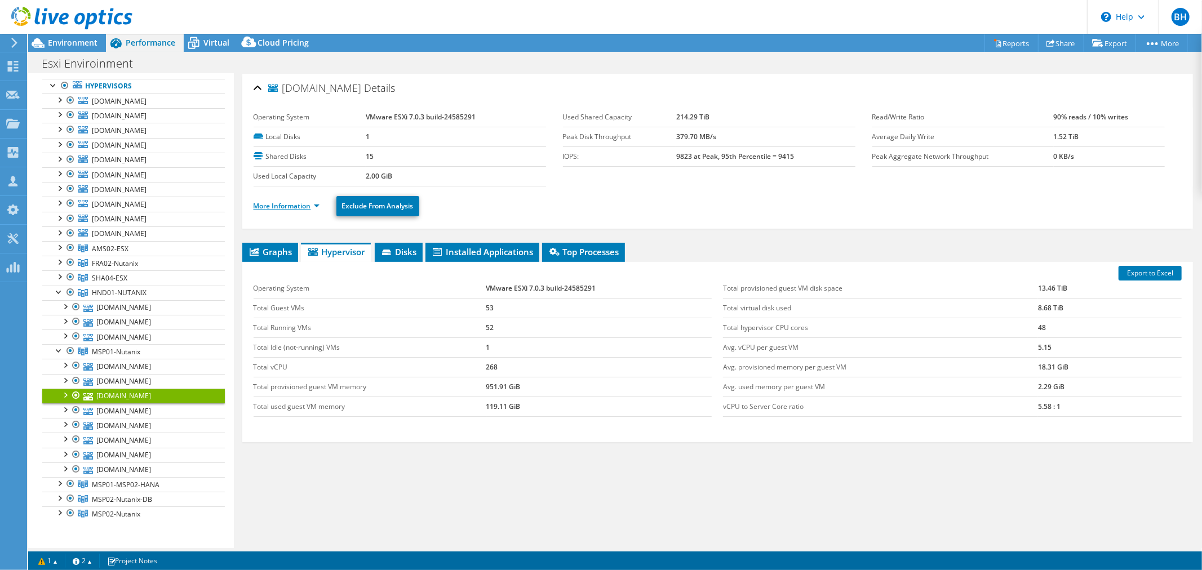
click at [278, 205] on link "More Information" at bounding box center [287, 206] width 66 height 10
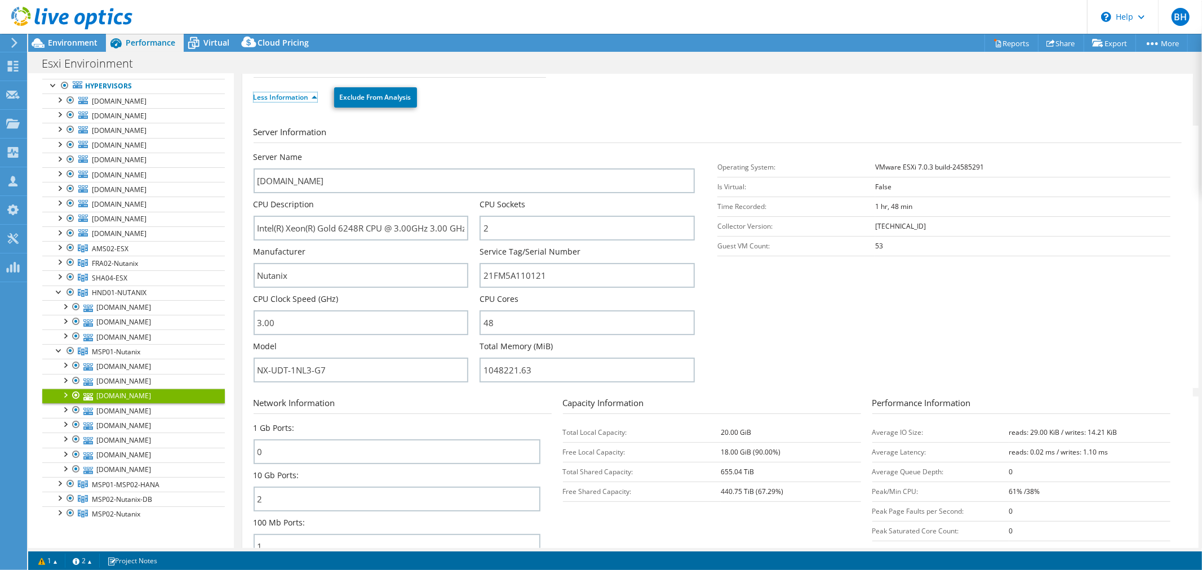
scroll to position [0, 0]
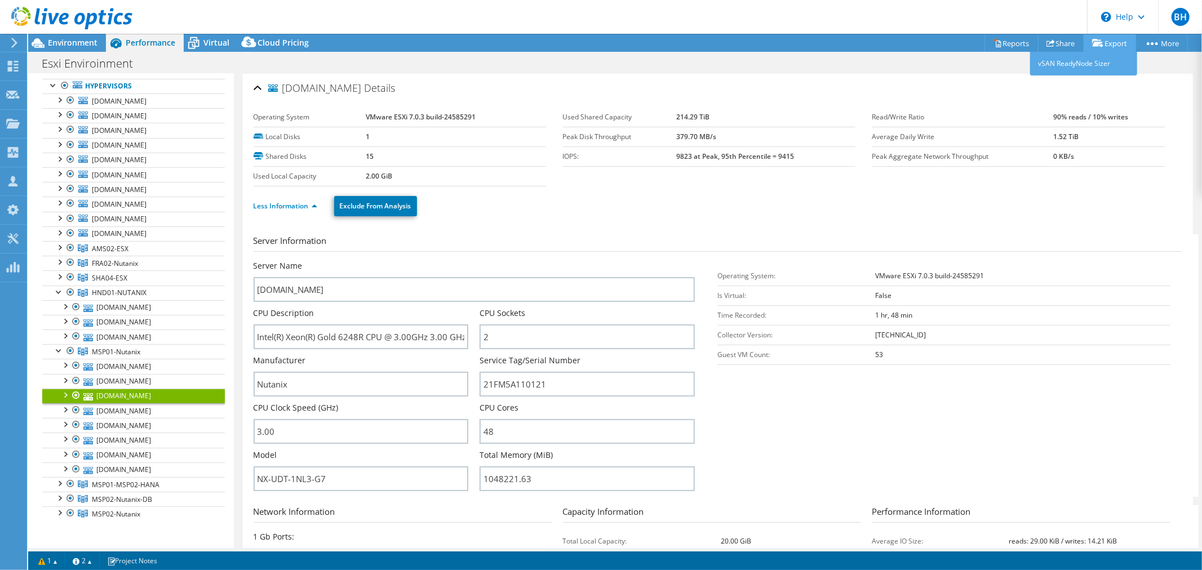
click at [1114, 43] on link "Export" at bounding box center [1110, 42] width 52 height 17
click at [1003, 43] on link "Reports" at bounding box center [1012, 42] width 54 height 17
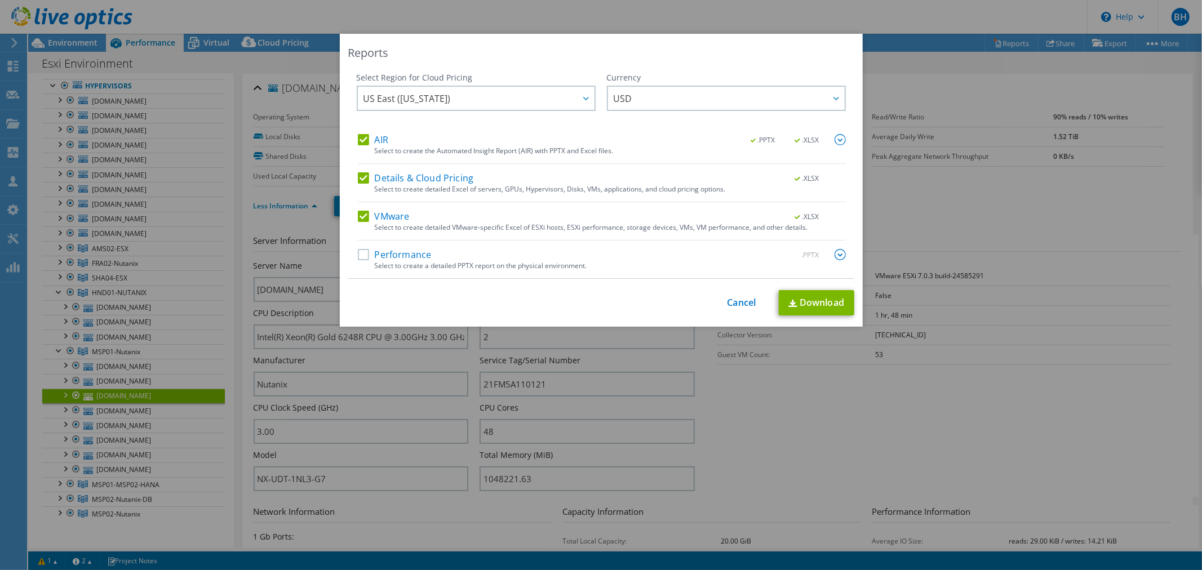
click at [359, 178] on label "Details & Cloud Pricing" at bounding box center [416, 178] width 116 height 11
click at [0, 0] on input "Details & Cloud Pricing" at bounding box center [0, 0] width 0 height 0
click at [361, 139] on label "AIR" at bounding box center [373, 139] width 30 height 11
click at [0, 0] on input "AIR" at bounding box center [0, 0] width 0 height 0
click at [797, 307] on link "Download" at bounding box center [817, 302] width 76 height 25
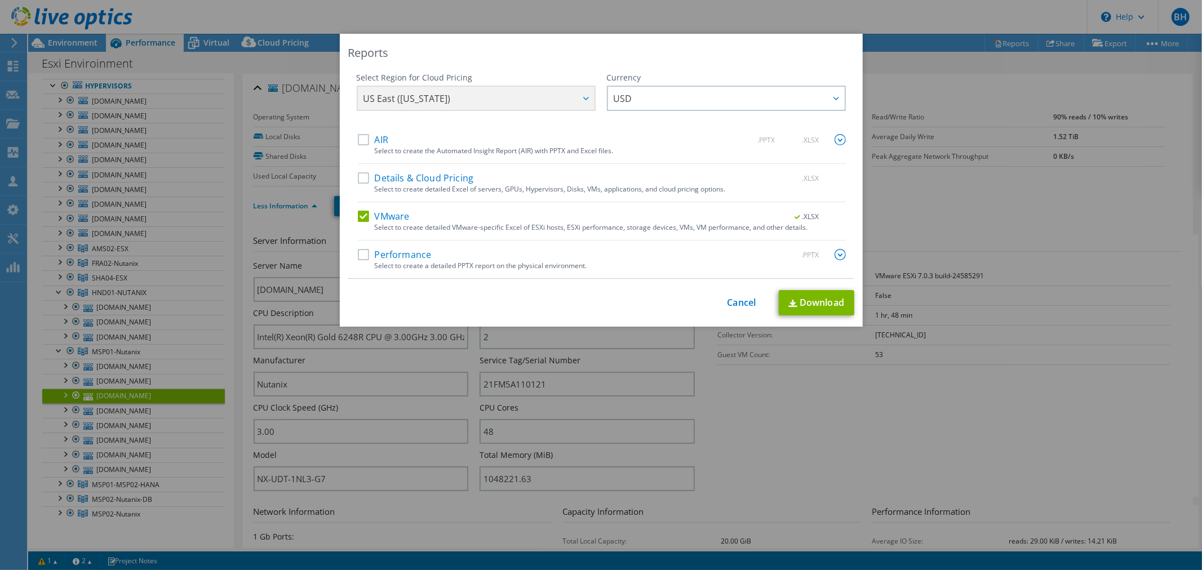
click at [956, 219] on div "Reports Select Region for Cloud Pricing Asia Pacific (Hong Kong) Asia Pacific (…" at bounding box center [601, 285] width 1202 height 503
